Goal: Task Accomplishment & Management: Complete application form

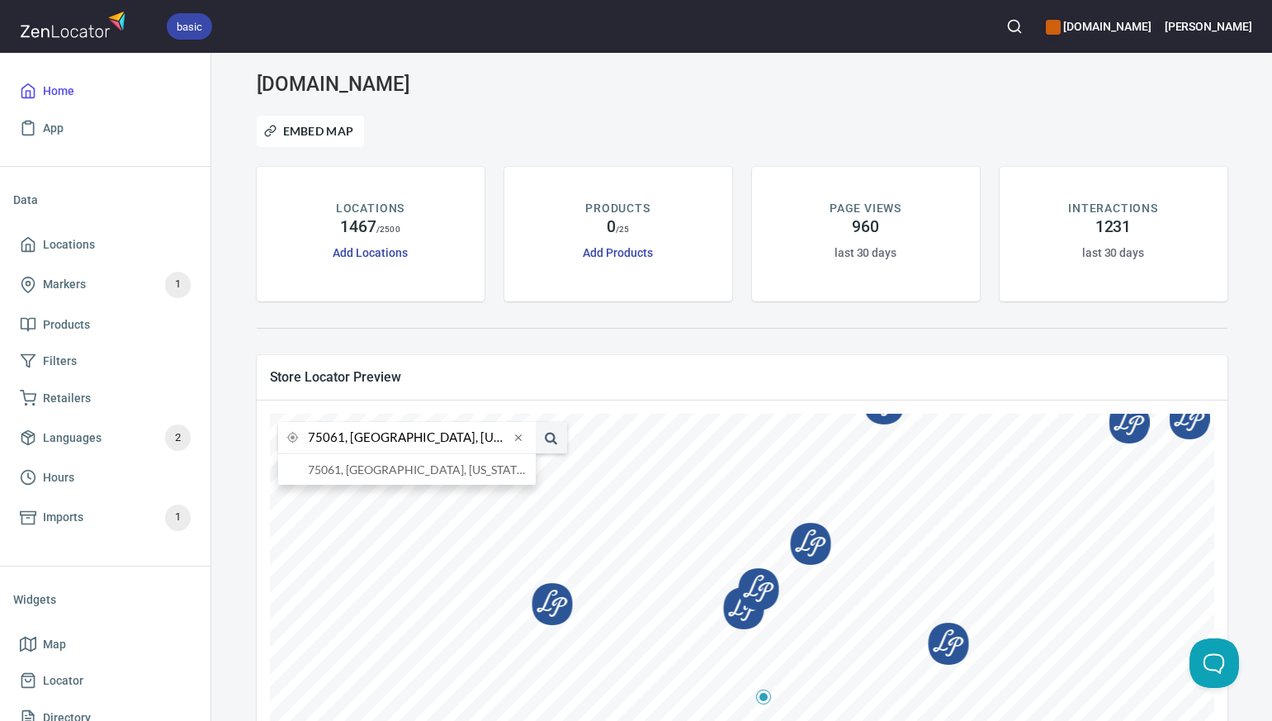
click at [343, 440] on input "75061, [GEOGRAPHIC_DATA], [US_STATE], [GEOGRAPHIC_DATA]" at bounding box center [408, 437] width 201 height 31
click at [348, 475] on li "78045, [GEOGRAPHIC_DATA], [US_STATE], [GEOGRAPHIC_DATA]" at bounding box center [407, 469] width 258 height 31
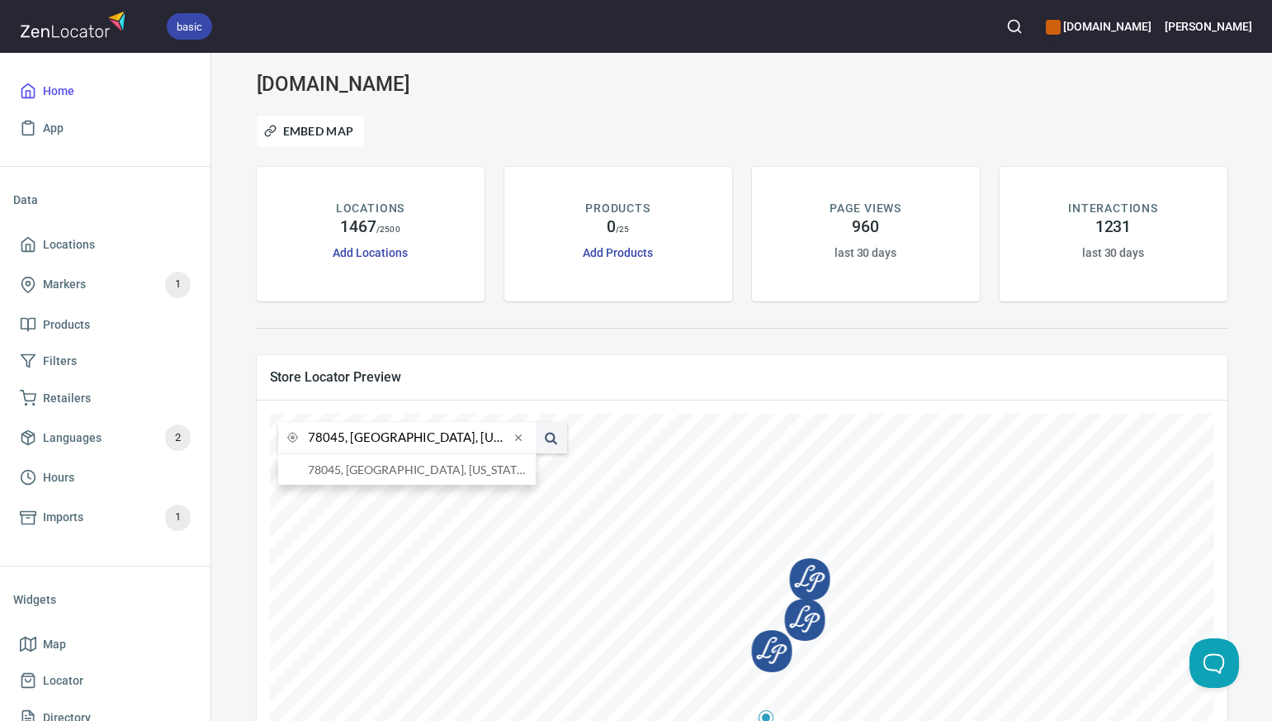
click at [343, 440] on input "78045, [GEOGRAPHIC_DATA], [US_STATE], [GEOGRAPHIC_DATA]" at bounding box center [408, 437] width 201 height 31
click at [352, 472] on li "78704, [GEOGRAPHIC_DATA], [US_STATE], [GEOGRAPHIC_DATA]" at bounding box center [407, 469] width 258 height 31
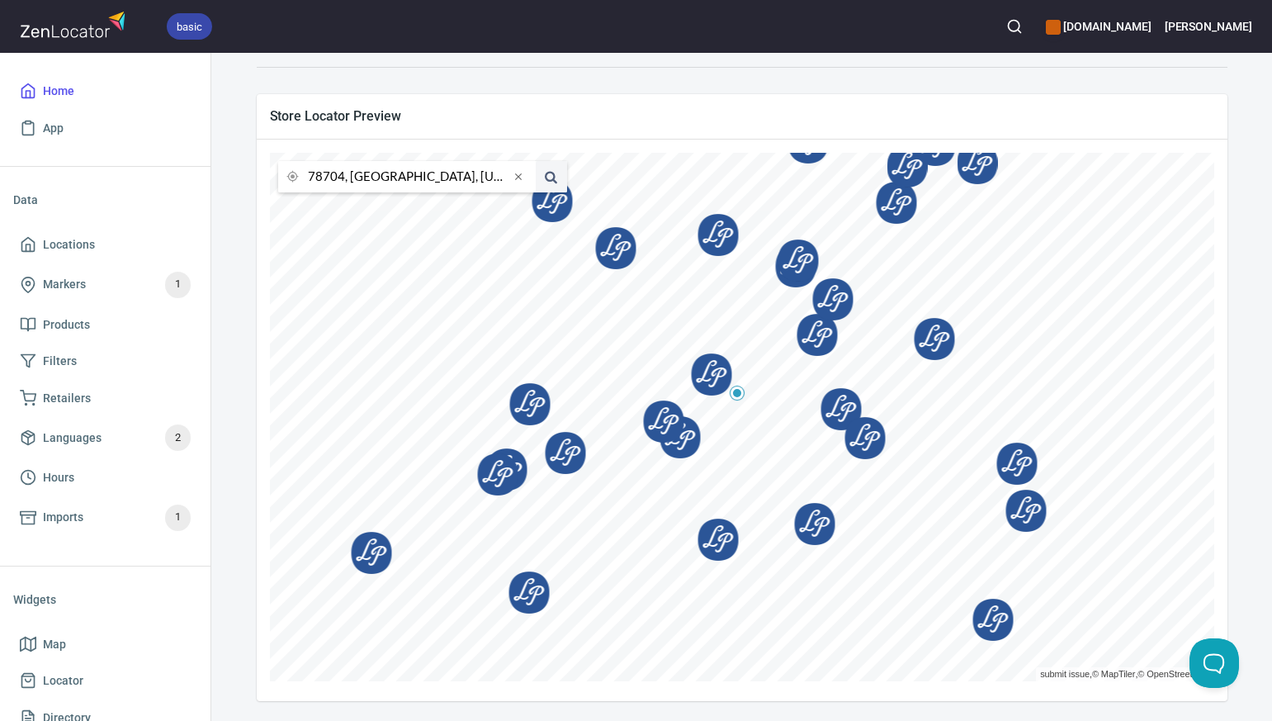
scroll to position [260, 0]
click at [343, 178] on input "78704, [GEOGRAPHIC_DATA], [US_STATE], [GEOGRAPHIC_DATA]" at bounding box center [408, 177] width 201 height 31
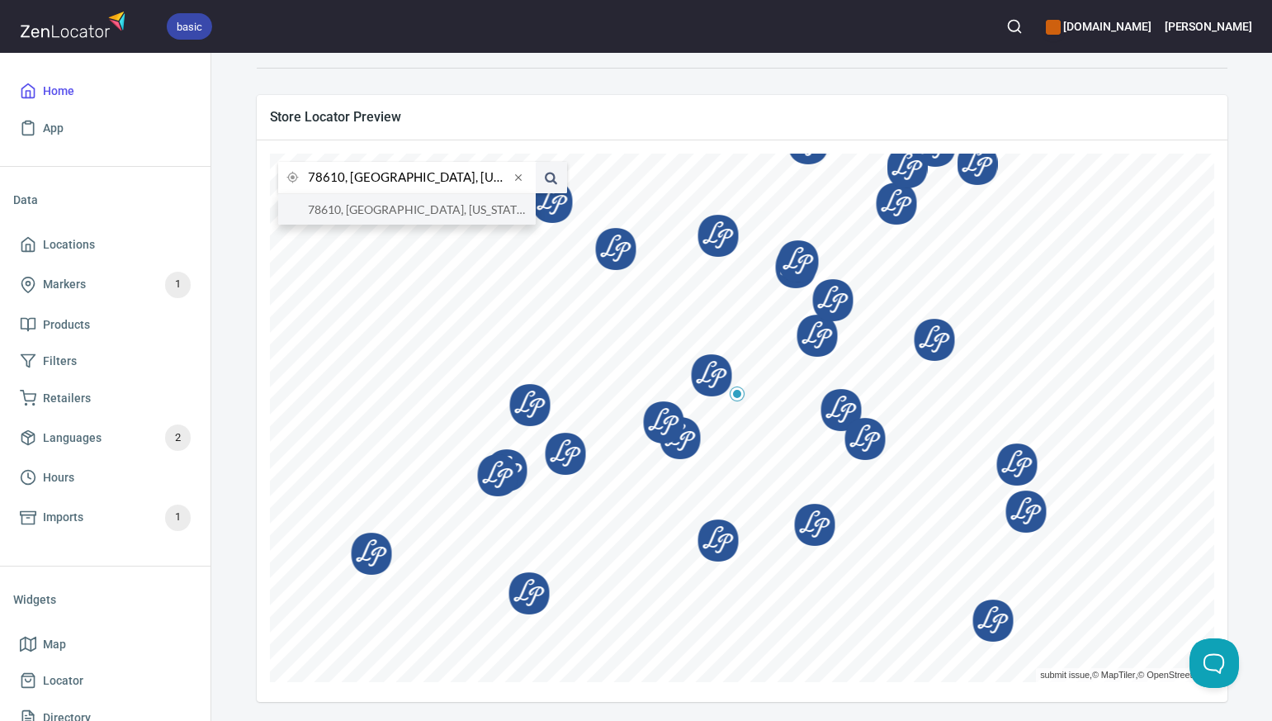
click at [353, 210] on li "78610, [GEOGRAPHIC_DATA], [US_STATE], [GEOGRAPHIC_DATA]" at bounding box center [407, 209] width 258 height 31
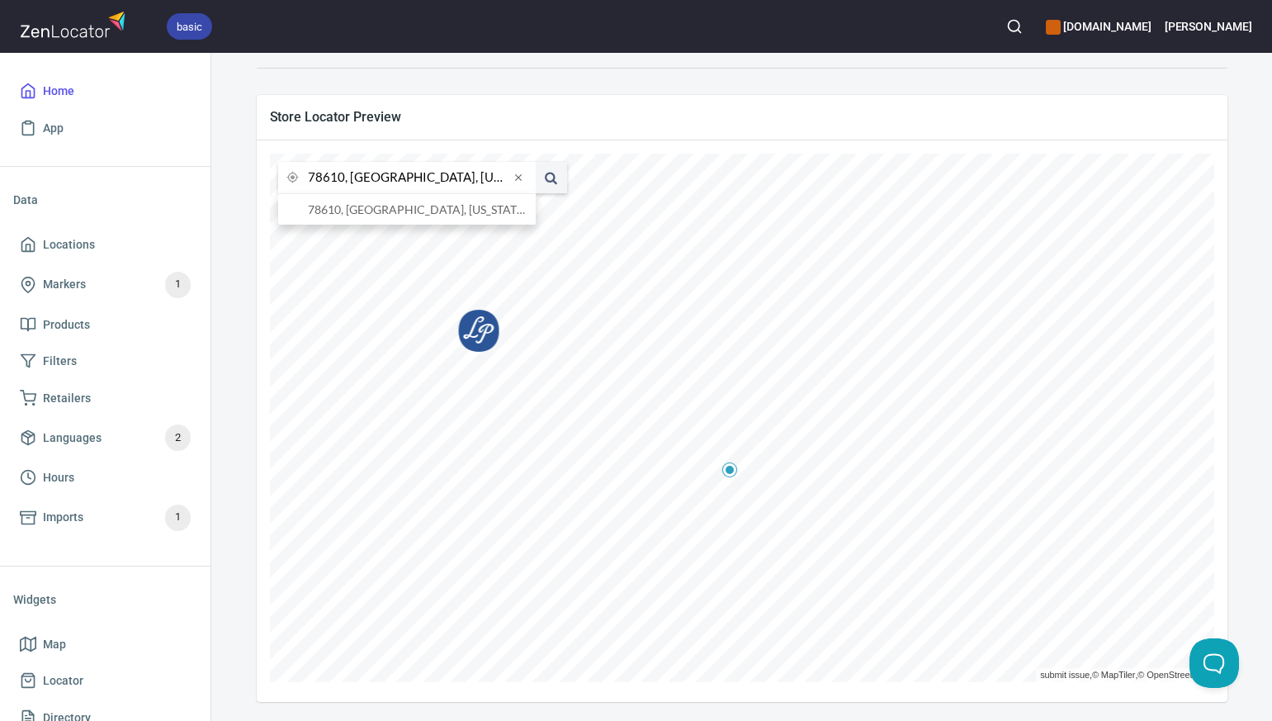
click at [342, 180] on input "78610, [GEOGRAPHIC_DATA], [US_STATE], [GEOGRAPHIC_DATA]" at bounding box center [408, 177] width 201 height 31
click at [354, 211] on li "79830, [GEOGRAPHIC_DATA], [US_STATE], [GEOGRAPHIC_DATA]" at bounding box center [407, 209] width 258 height 31
click at [343, 177] on input "79830, [GEOGRAPHIC_DATA], [US_STATE], [GEOGRAPHIC_DATA]" at bounding box center [408, 177] width 201 height 31
click at [347, 208] on li "79705, [GEOGRAPHIC_DATA], [US_STATE], [GEOGRAPHIC_DATA]" at bounding box center [407, 209] width 258 height 31
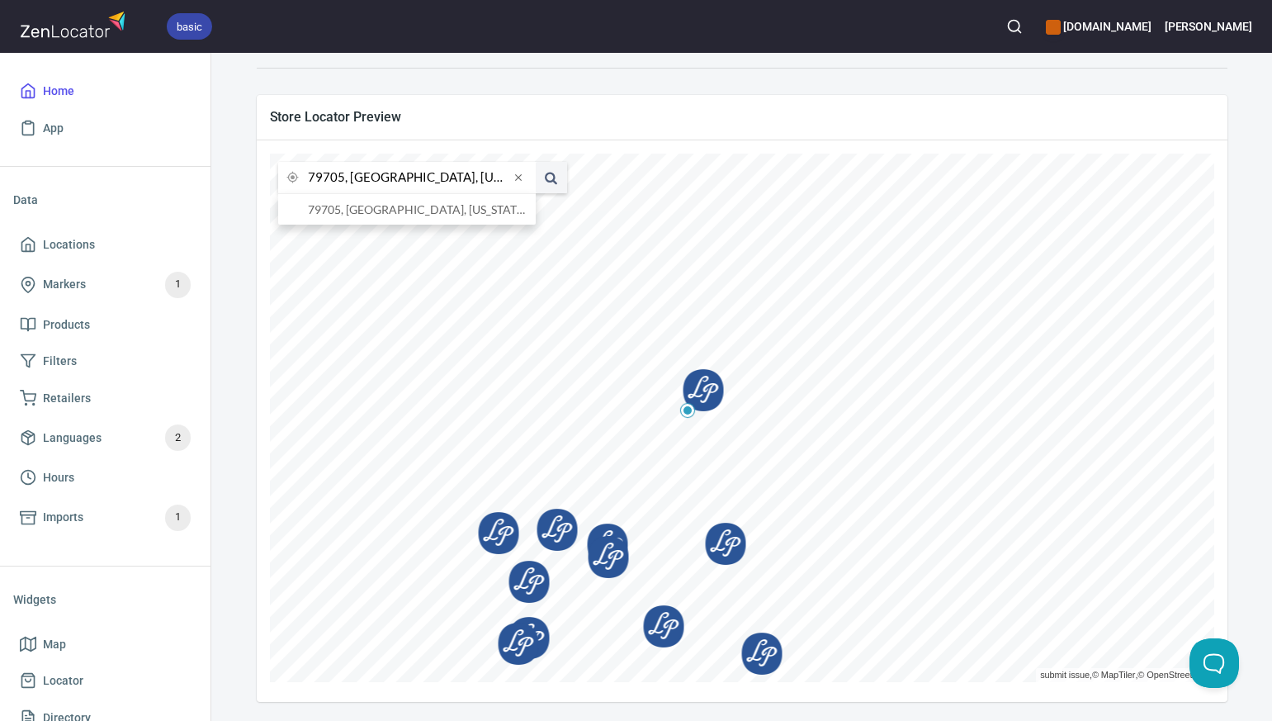
click at [343, 179] on input "79705, [GEOGRAPHIC_DATA], [US_STATE], [GEOGRAPHIC_DATA]" at bounding box center [408, 177] width 201 height 31
click at [356, 207] on li "79029, [GEOGRAPHIC_DATA], [US_STATE], [GEOGRAPHIC_DATA]" at bounding box center [407, 209] width 258 height 31
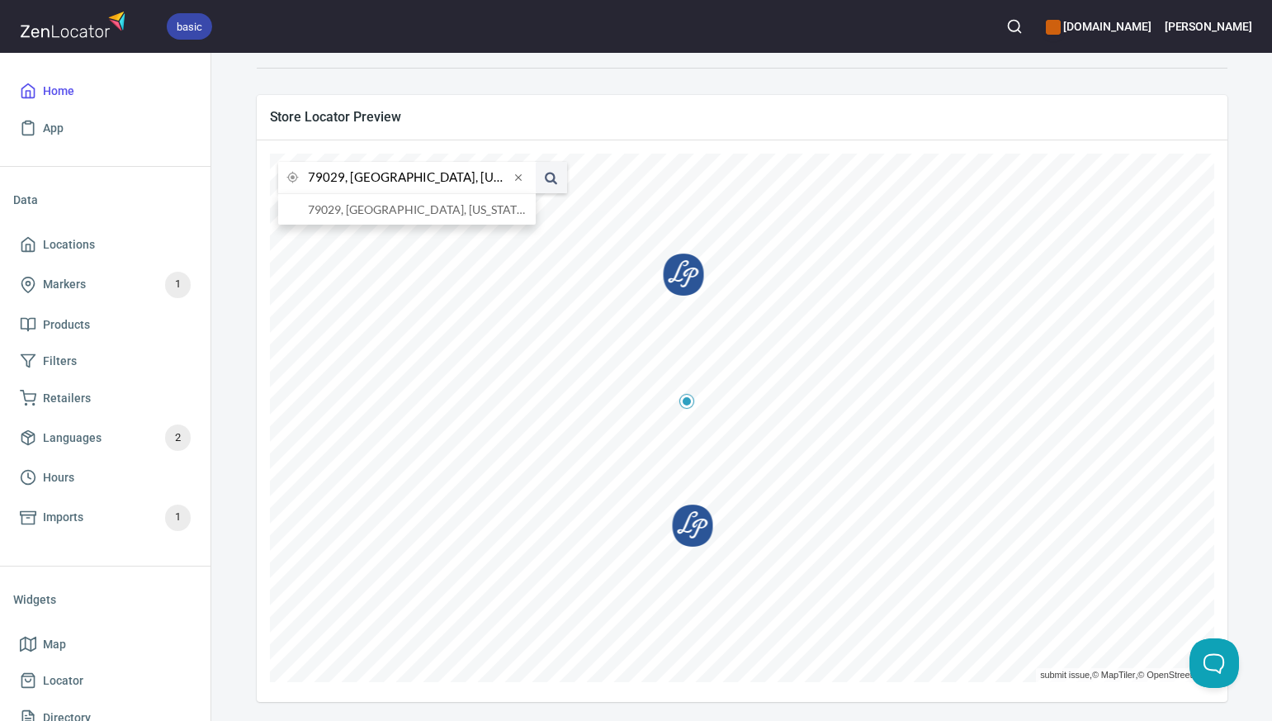
click at [343, 180] on input "79029, [GEOGRAPHIC_DATA], [US_STATE], [GEOGRAPHIC_DATA]" at bounding box center [408, 177] width 201 height 31
click at [356, 213] on li "76801, [GEOGRAPHIC_DATA], [US_STATE], [GEOGRAPHIC_DATA]" at bounding box center [407, 209] width 258 height 31
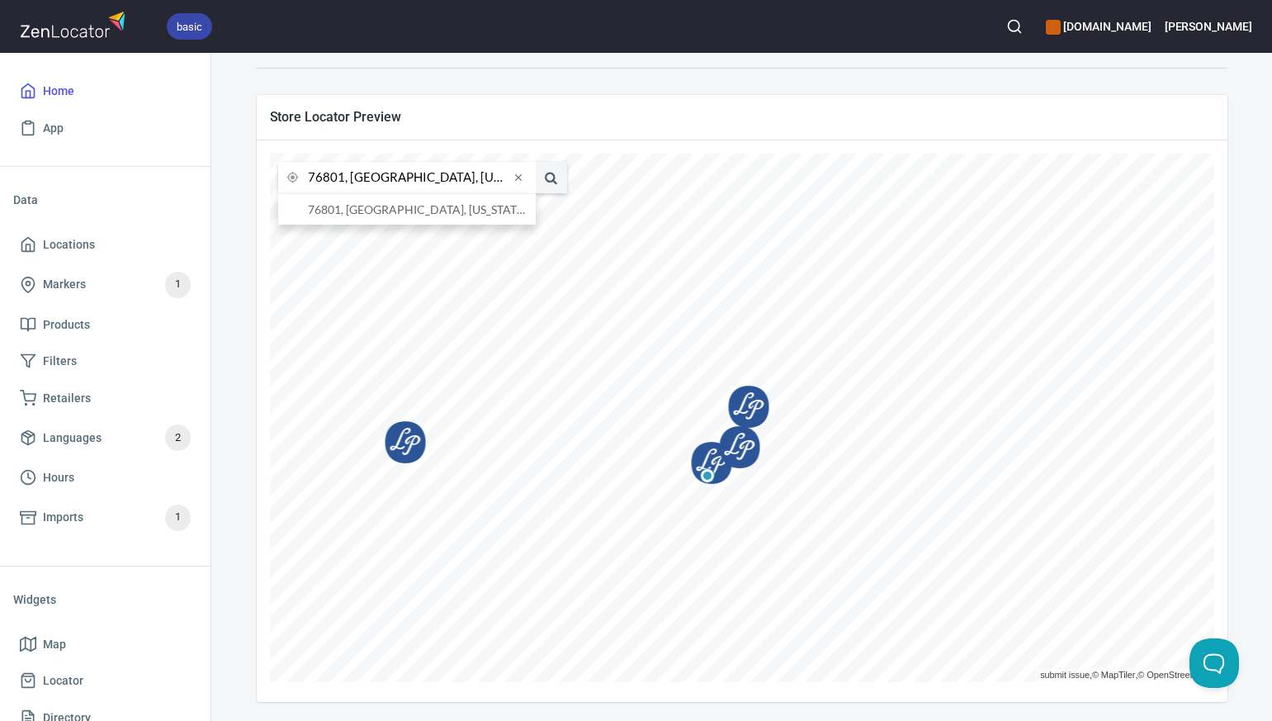
click at [342, 177] on input "76801, [GEOGRAPHIC_DATA], [US_STATE], [GEOGRAPHIC_DATA]" at bounding box center [408, 177] width 201 height 31
click at [361, 212] on li "76234, [GEOGRAPHIC_DATA], [US_STATE], [GEOGRAPHIC_DATA]" at bounding box center [407, 209] width 258 height 31
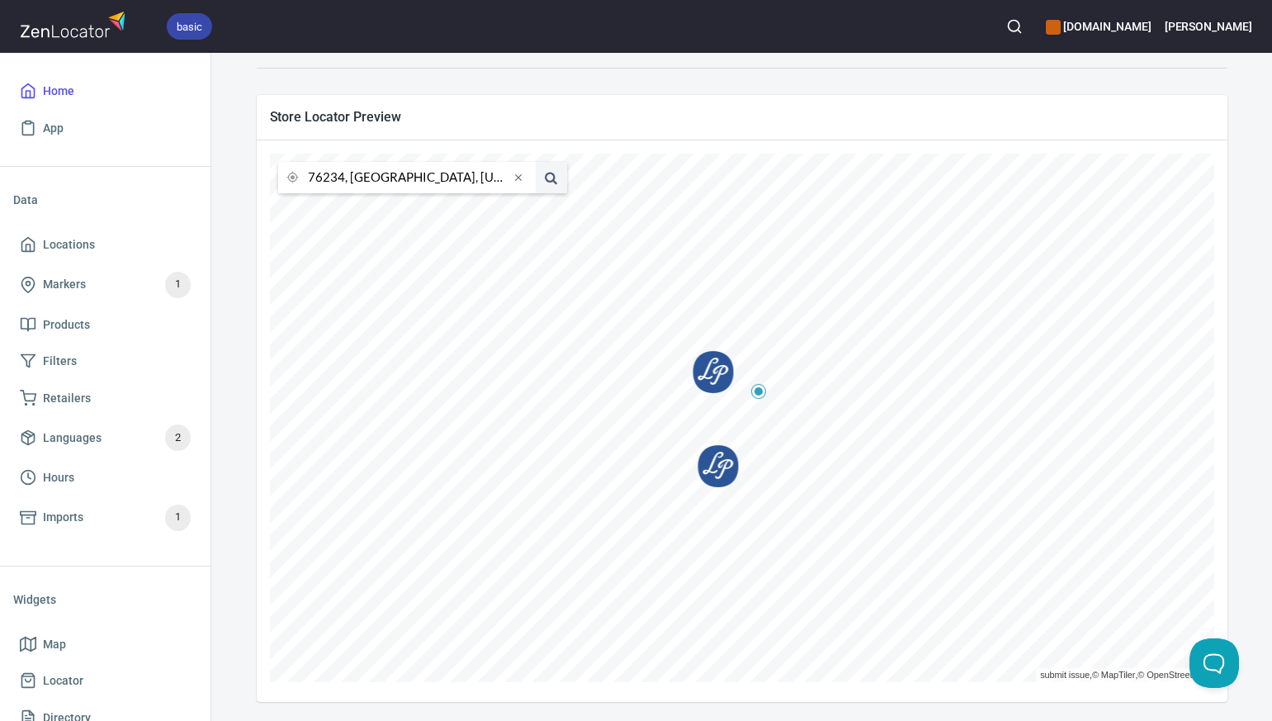
click at [343, 177] on input "76234, [GEOGRAPHIC_DATA], [US_STATE], [GEOGRAPHIC_DATA]" at bounding box center [408, 177] width 201 height 31
click at [351, 210] on li "76119, [GEOGRAPHIC_DATA], [US_STATE], [GEOGRAPHIC_DATA]" at bounding box center [407, 209] width 258 height 31
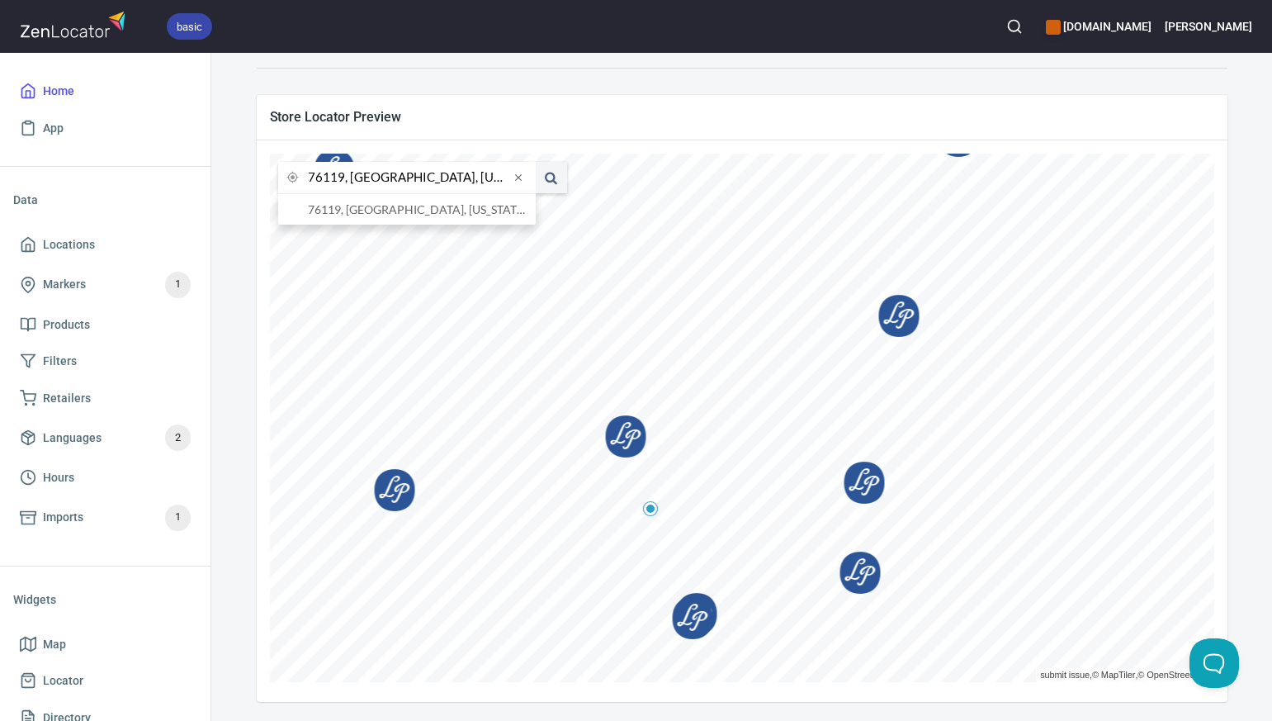
click at [342, 180] on input "76119, [GEOGRAPHIC_DATA], [US_STATE], [GEOGRAPHIC_DATA]" at bounding box center [408, 177] width 201 height 31
click at [363, 209] on li "80241, [GEOGRAPHIC_DATA], [US_STATE], [GEOGRAPHIC_DATA]" at bounding box center [407, 209] width 258 height 31
type input "80241, [GEOGRAPHIC_DATA], [US_STATE], [GEOGRAPHIC_DATA]"
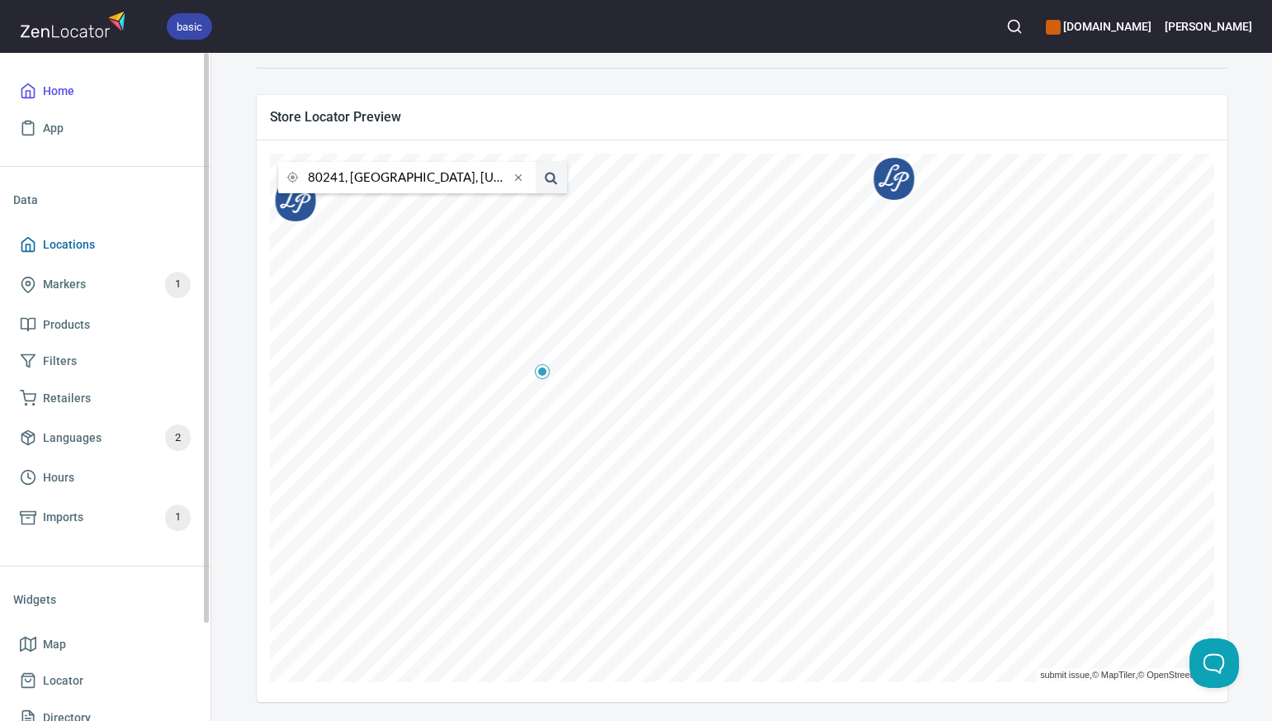
click at [89, 248] on span "Locations" at bounding box center [69, 244] width 52 height 21
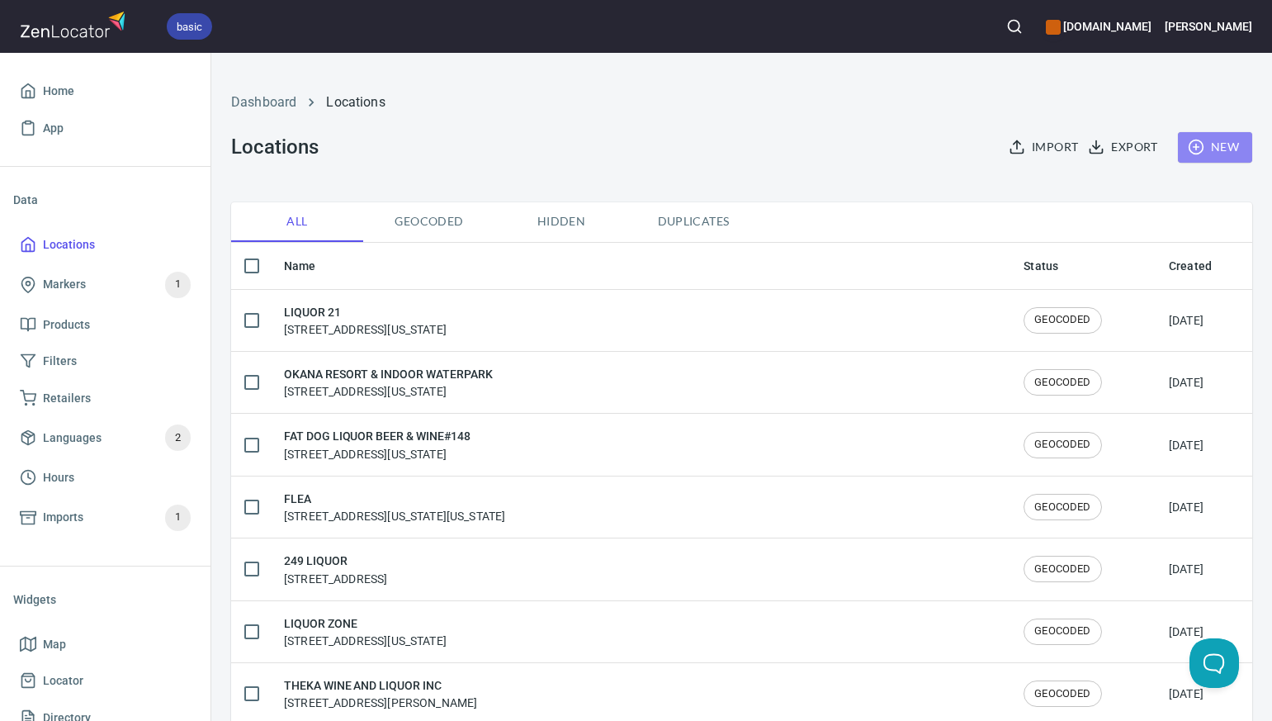
click at [1223, 148] on span "New" at bounding box center [1215, 147] width 48 height 21
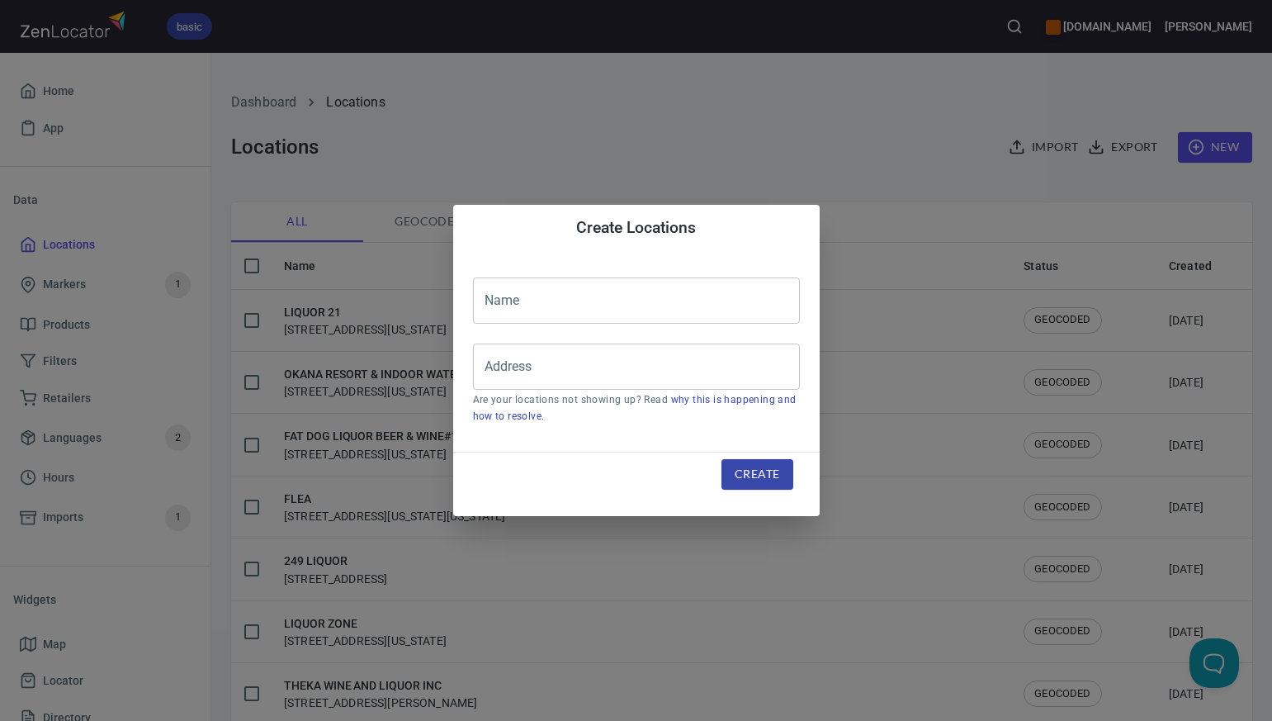
click at [497, 296] on input "text" at bounding box center [636, 300] width 327 height 46
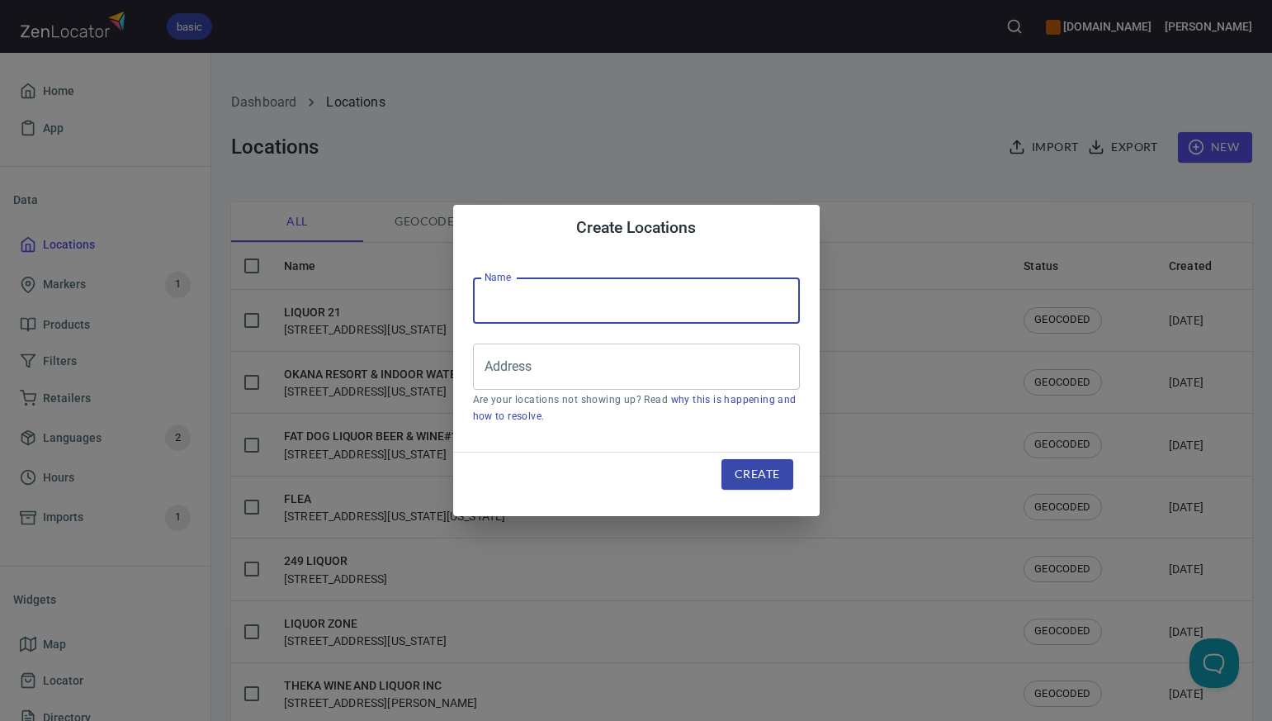
paste input "[PERSON_NAME] LIQUOR & LIBATIONS"
type input "[PERSON_NAME] LIQUOR & LIBATIONS"
click at [484, 364] on input "Address" at bounding box center [623, 366] width 287 height 31
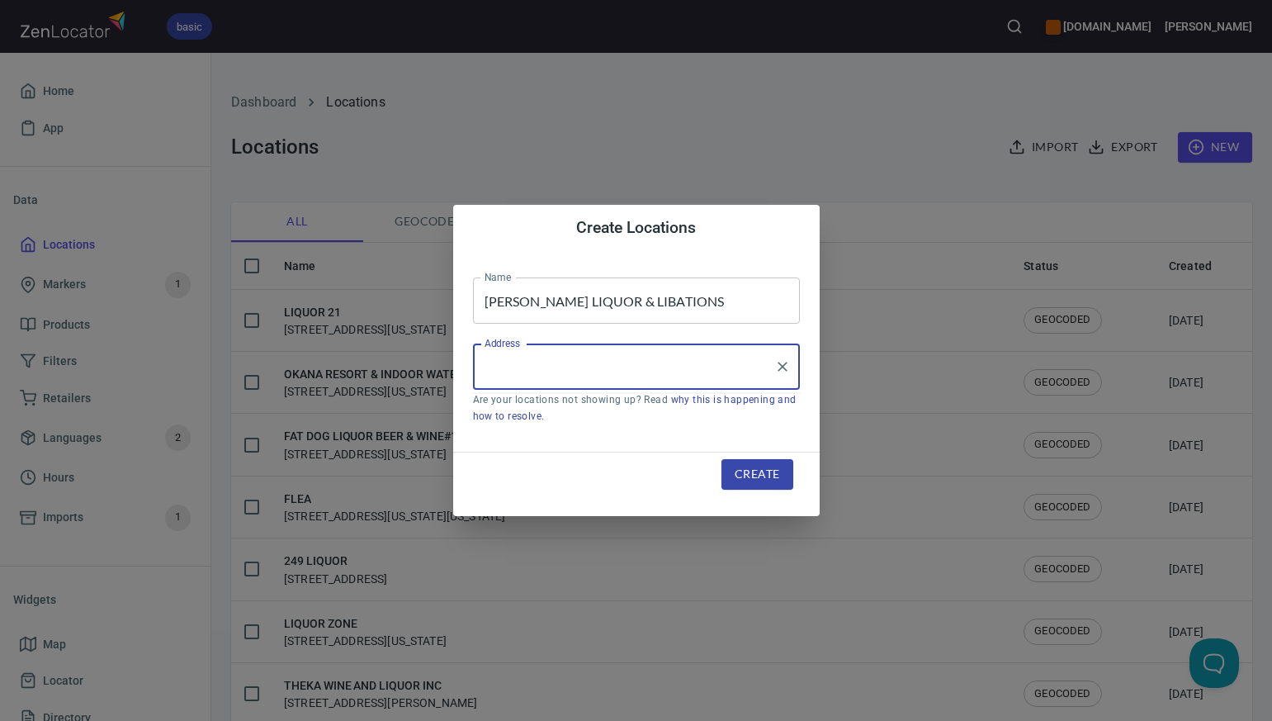
paste input "[STREET_ADDRESS]"
click at [532, 414] on li "[STREET_ADDRESS][US_STATE]" at bounding box center [636, 414] width 327 height 30
type input "[STREET_ADDRESS][US_STATE]"
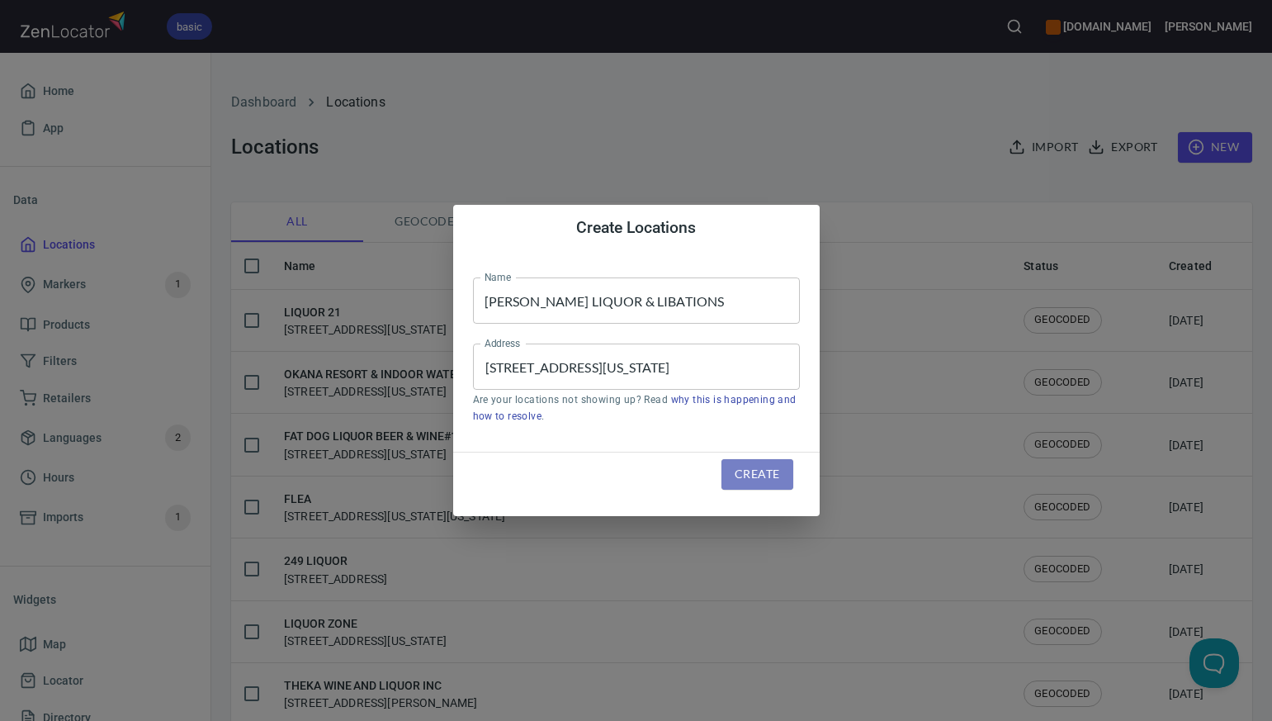
click at [745, 470] on span "Create" at bounding box center [757, 474] width 45 height 21
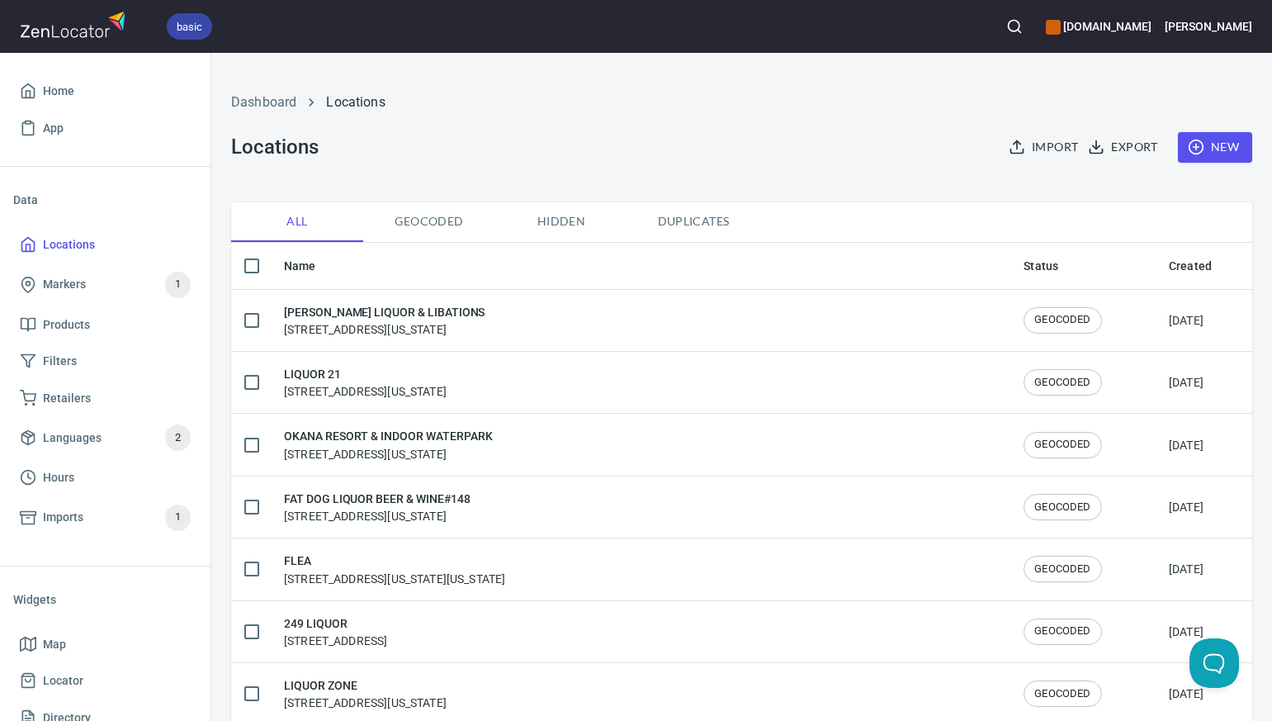
click at [688, 222] on span "Duplicates" at bounding box center [693, 221] width 112 height 21
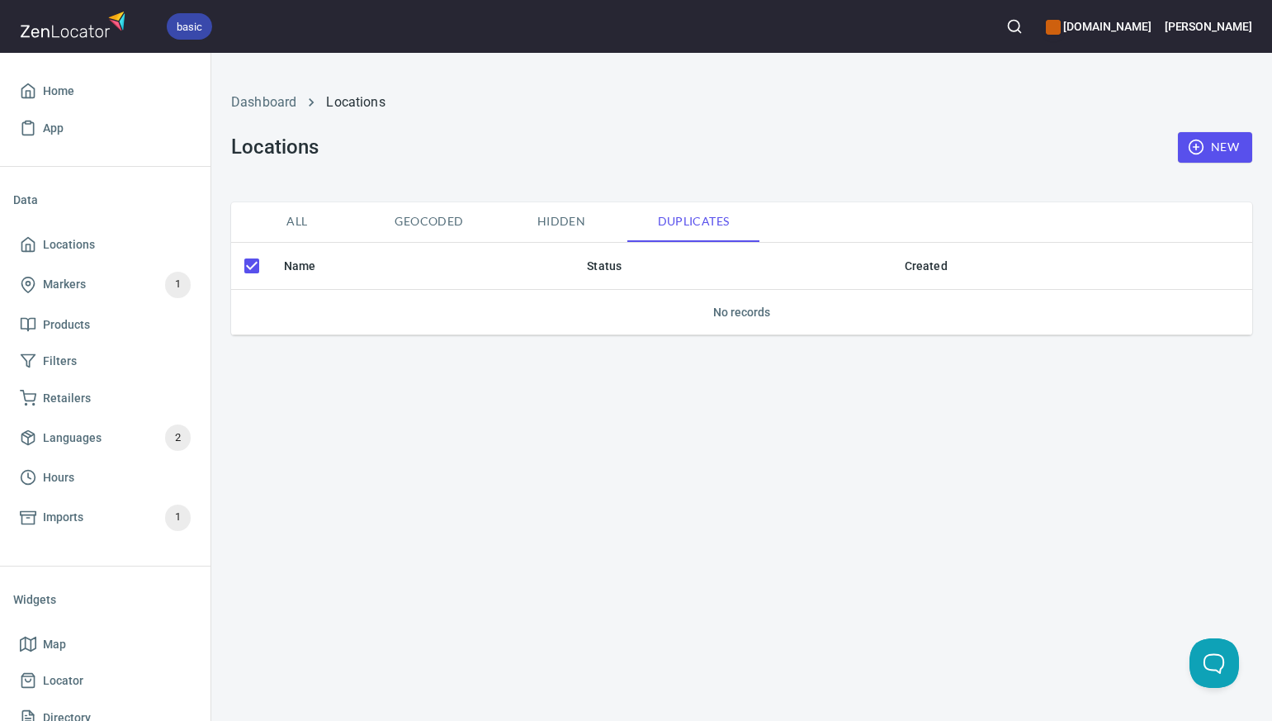
checkbox input "false"
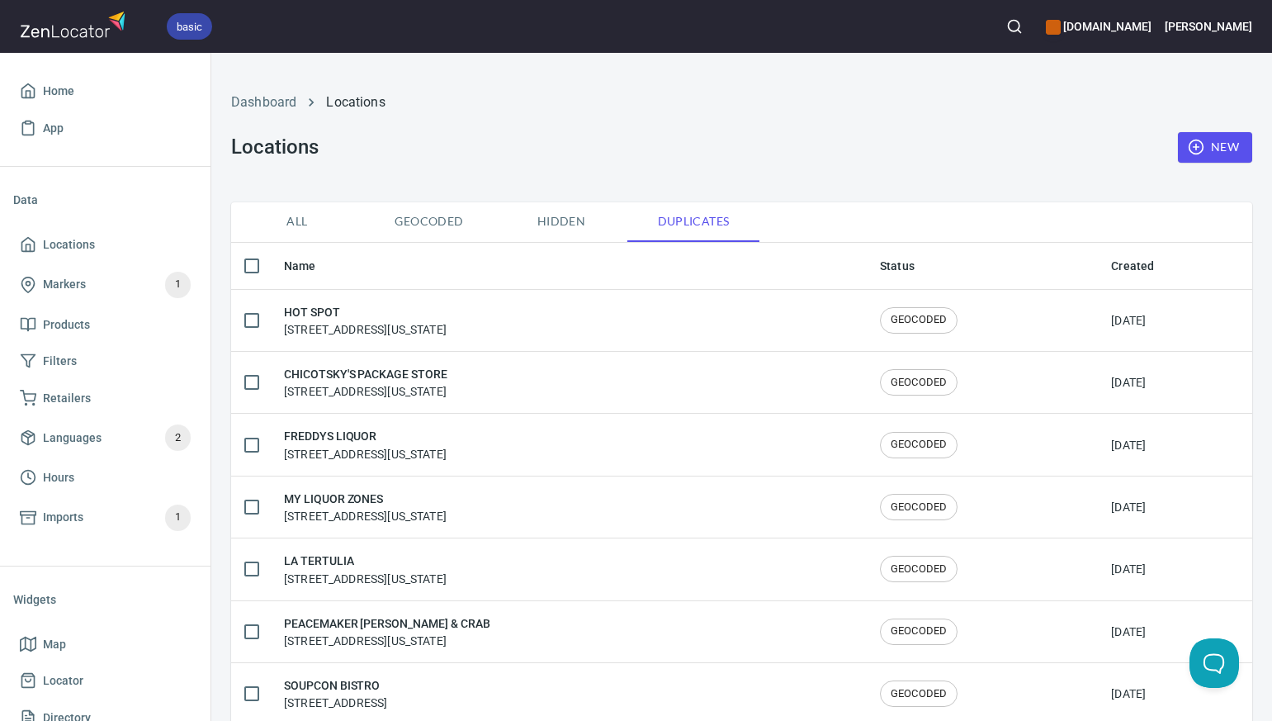
click at [299, 215] on span "All" at bounding box center [297, 221] width 112 height 21
